Goal: Information Seeking & Learning: Understand process/instructions

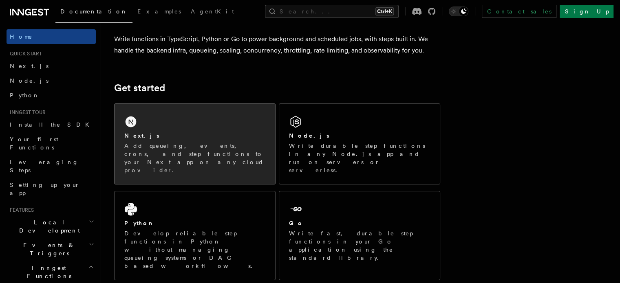
scroll to position [122, 0]
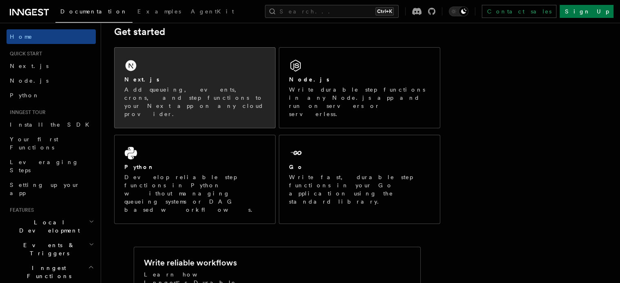
click at [186, 81] on div "Next.js" at bounding box center [194, 79] width 141 height 9
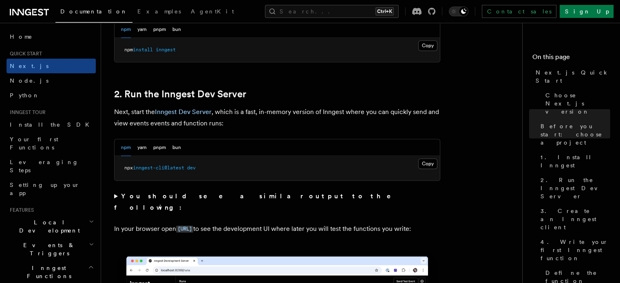
scroll to position [530, 0]
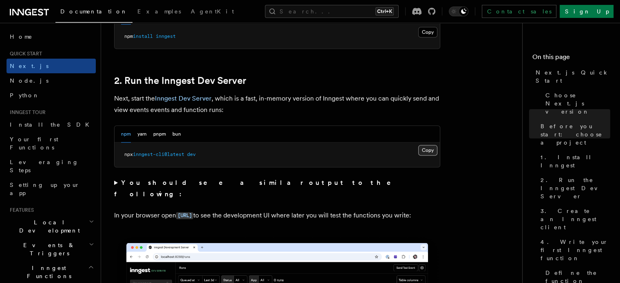
click at [419, 149] on button "Copy Copied" at bounding box center [427, 150] width 19 height 11
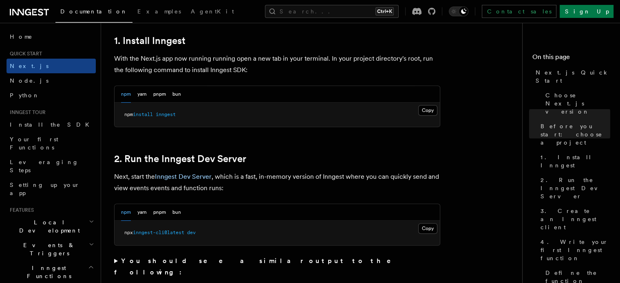
scroll to position [449, 0]
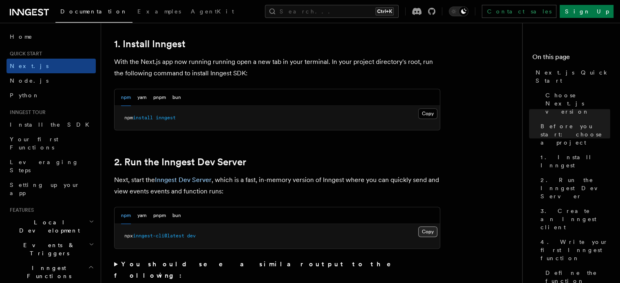
click at [426, 232] on button "Copy Copied" at bounding box center [427, 232] width 19 height 11
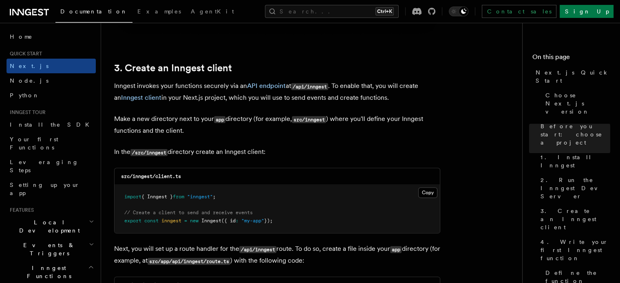
scroll to position [938, 0]
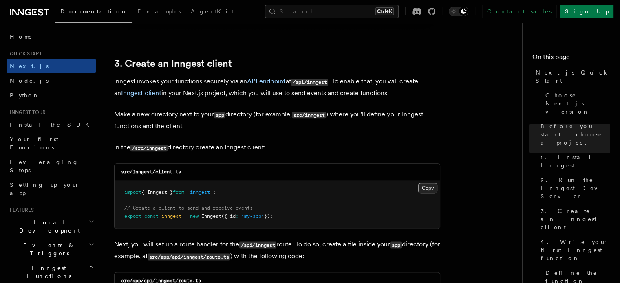
click at [427, 186] on button "Copy Copied" at bounding box center [427, 188] width 19 height 11
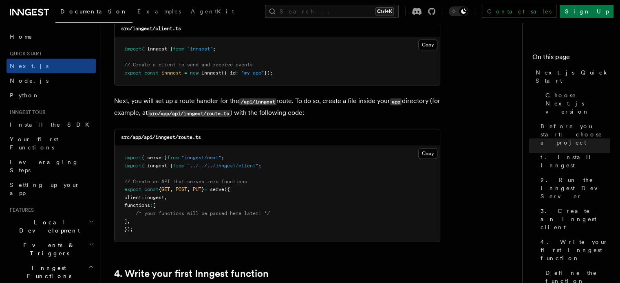
scroll to position [1101, 0]
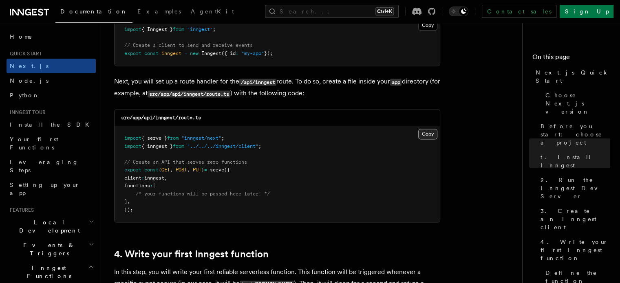
click at [434, 135] on button "Copy Copied" at bounding box center [427, 134] width 19 height 11
click at [425, 135] on button "Copy Copied" at bounding box center [427, 134] width 19 height 11
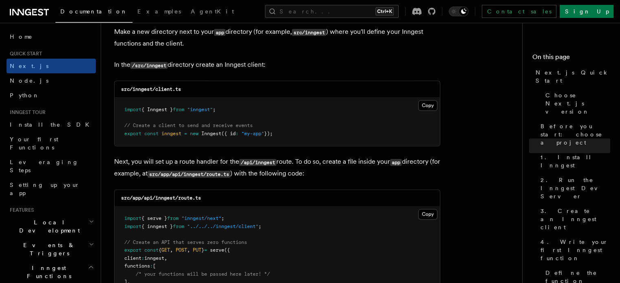
scroll to position [1020, 0]
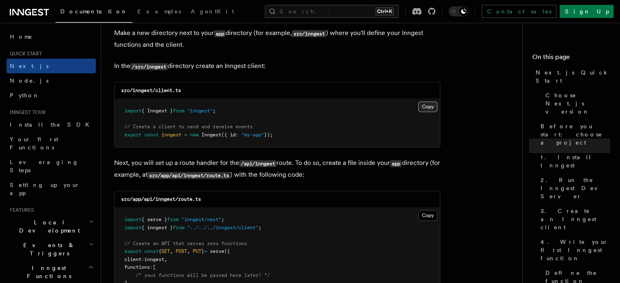
click at [434, 106] on button "Copy Copied" at bounding box center [427, 107] width 19 height 11
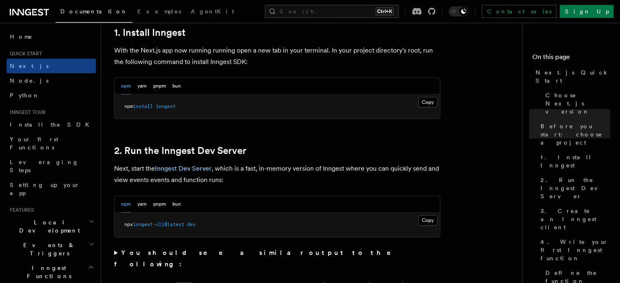
scroll to position [449, 0]
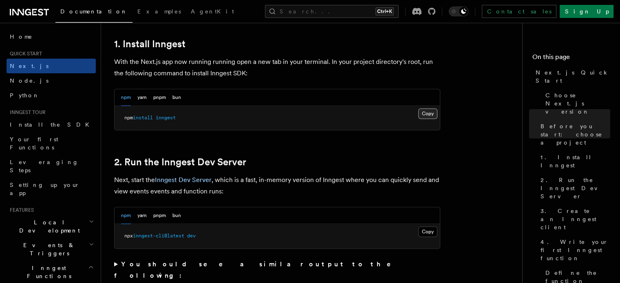
click at [432, 116] on button "Copy Copied" at bounding box center [427, 113] width 19 height 11
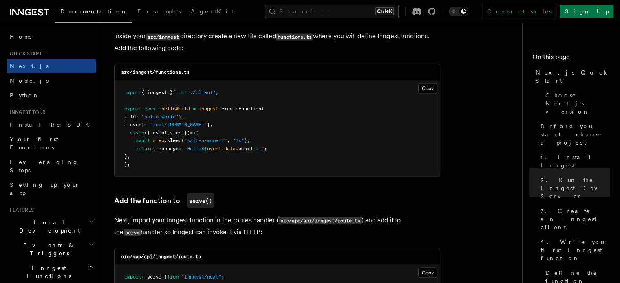
scroll to position [1468, 0]
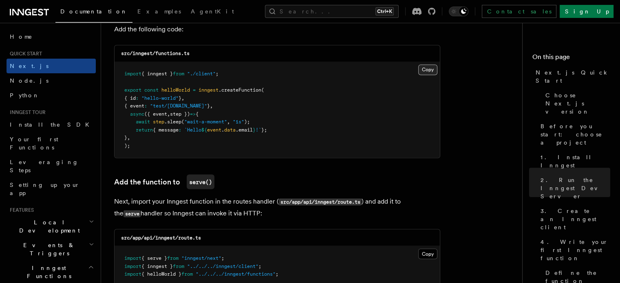
click at [427, 73] on button "Copy Copied" at bounding box center [427, 69] width 19 height 11
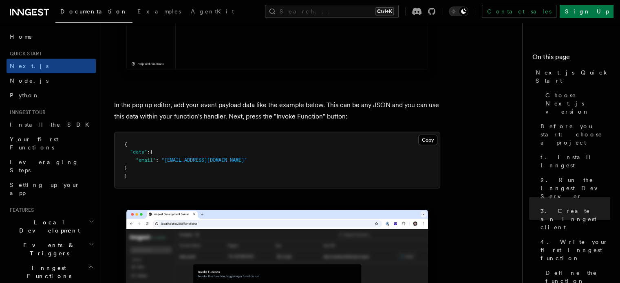
scroll to position [2406, 0]
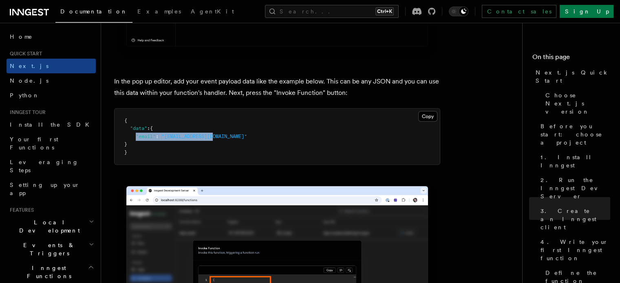
drag, startPoint x: 135, startPoint y: 137, endPoint x: 223, endPoint y: 135, distance: 87.3
click at [223, 135] on pre "{ "data" : { "email" : "[EMAIL_ADDRESS][DOMAIN_NAME]" } }" at bounding box center [277, 137] width 325 height 56
copy span ""email" : "[EMAIL_ADDRESS][DOMAIN_NAME]""
drag, startPoint x: 422, startPoint y: 121, endPoint x: 424, endPoint y: 116, distance: 5.5
click at [422, 120] on button "Copy Copied" at bounding box center [427, 116] width 19 height 11
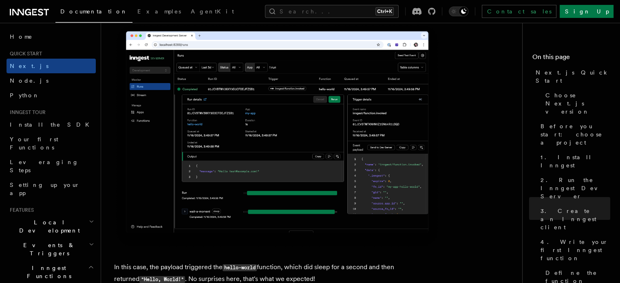
scroll to position [3059, 0]
